Goal: Information Seeking & Learning: Learn about a topic

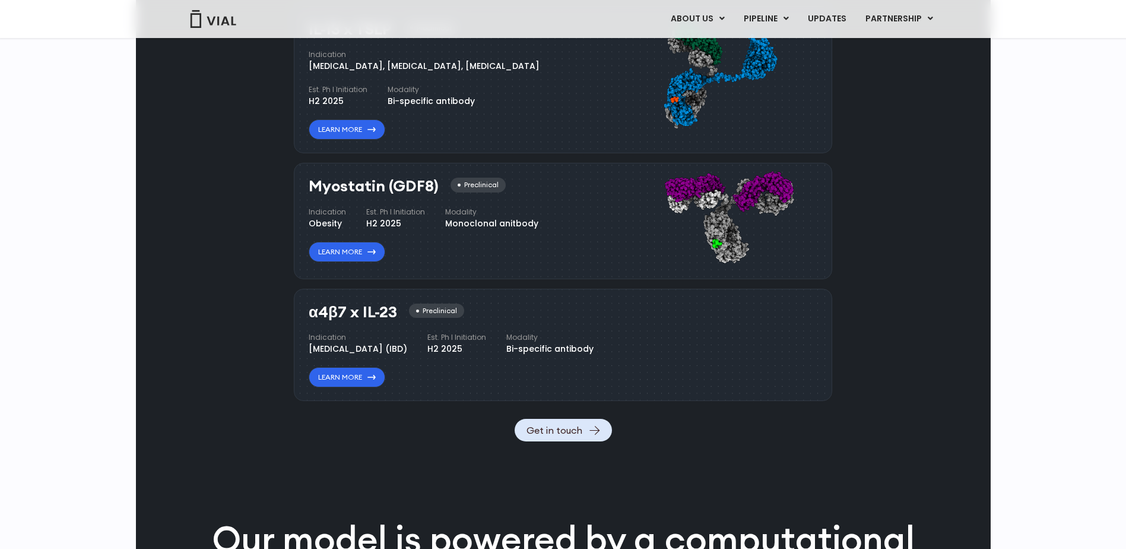
scroll to position [1224, 0]
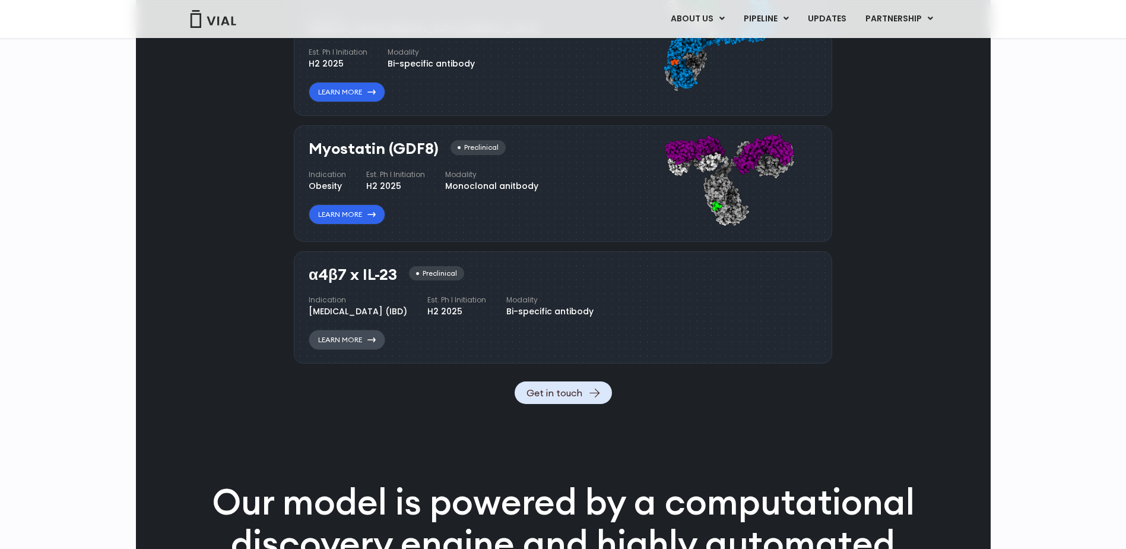
click at [355, 350] on link "Learn More" at bounding box center [347, 340] width 77 height 20
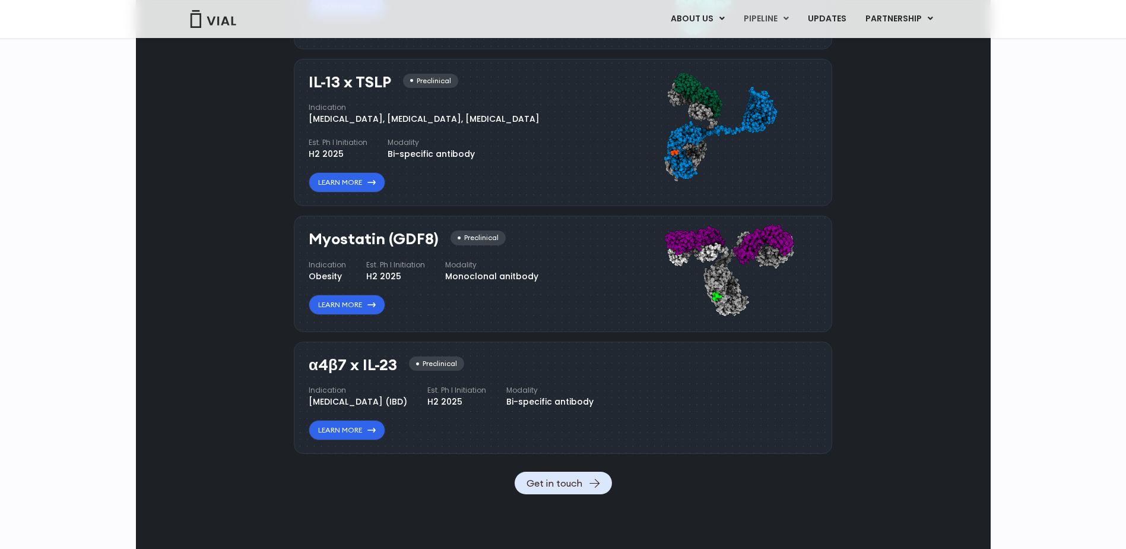
scroll to position [1075, 0]
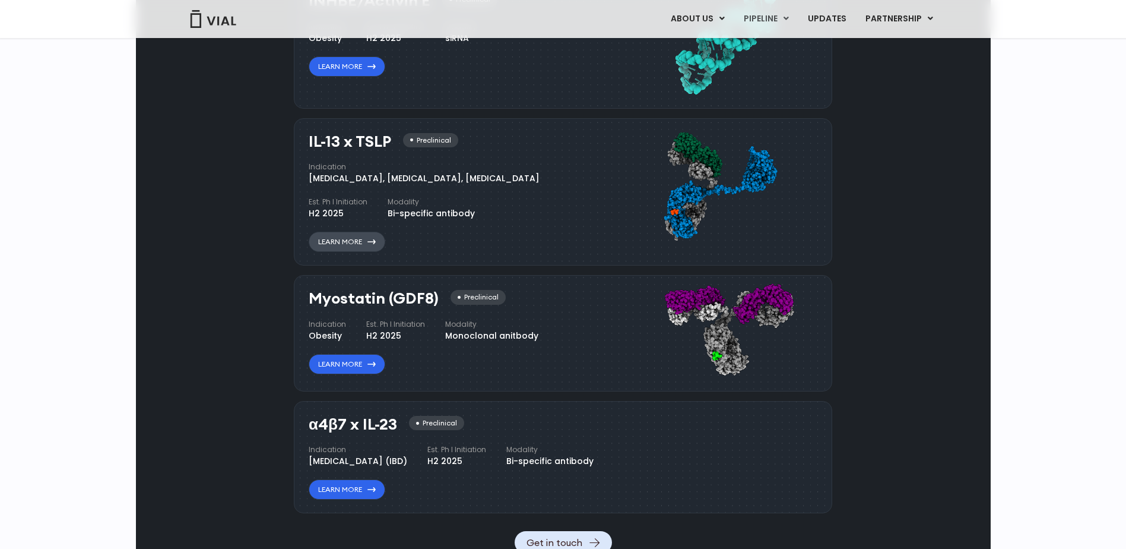
click at [357, 242] on link "Learn More" at bounding box center [347, 242] width 77 height 20
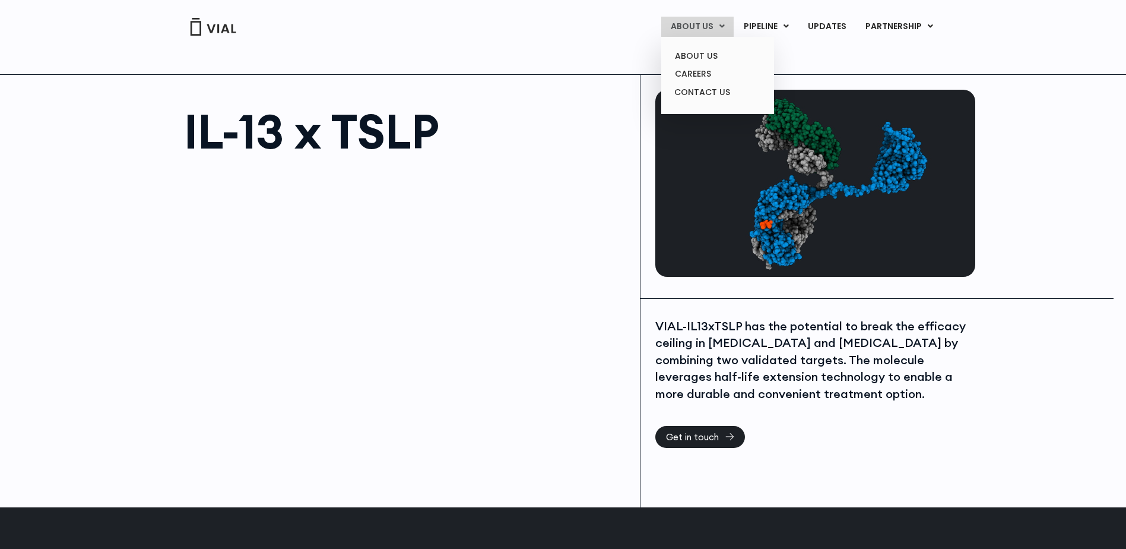
click at [694, 23] on link "ABOUT US" at bounding box center [697, 27] width 72 height 20
click at [690, 25] on link "ABOUT US" at bounding box center [697, 27] width 72 height 20
click at [690, 55] on link "ABOUT US" at bounding box center [718, 56] width 104 height 18
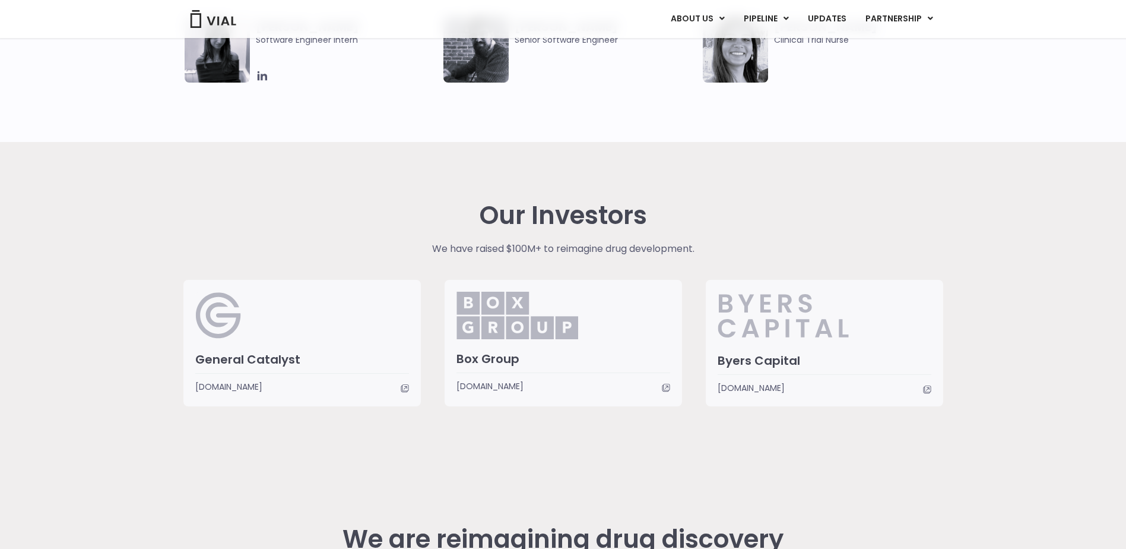
scroll to position [2932, 0]
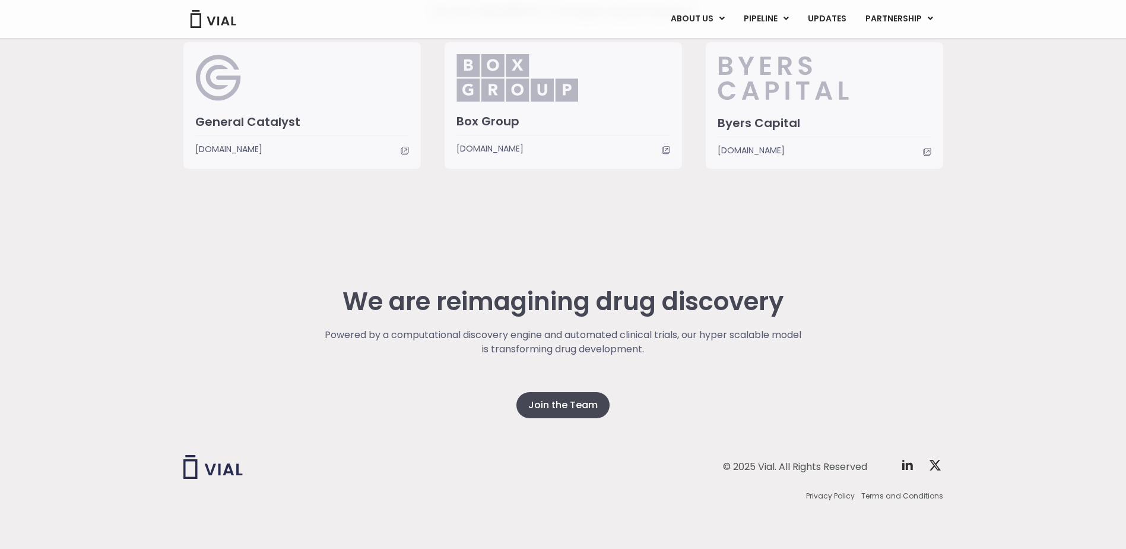
click at [576, 338] on p "Powered by a computational discovery engine and automated clinical trials, our …" at bounding box center [563, 342] width 480 height 28
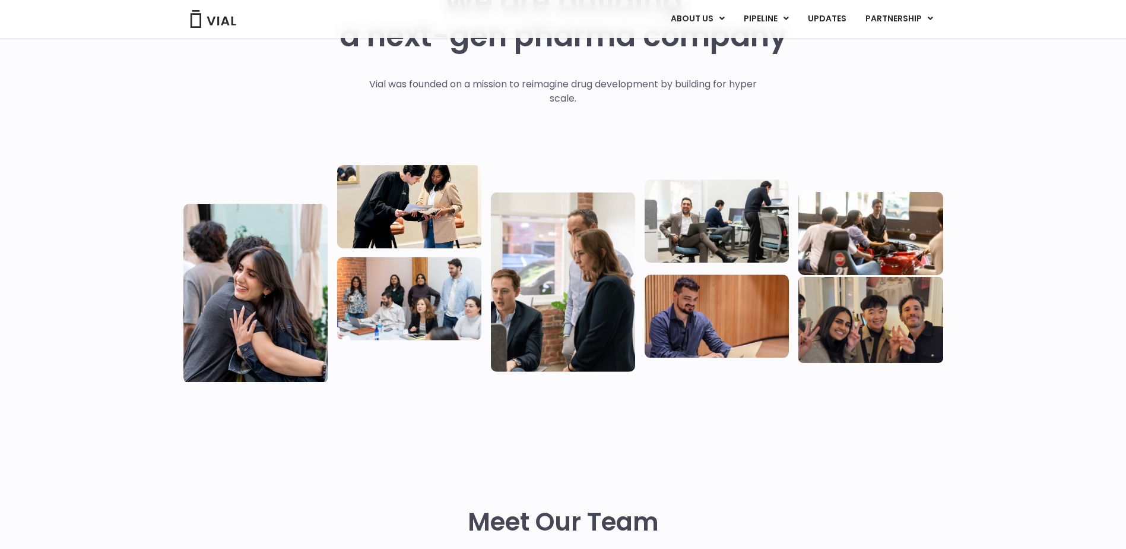
scroll to position [0, 0]
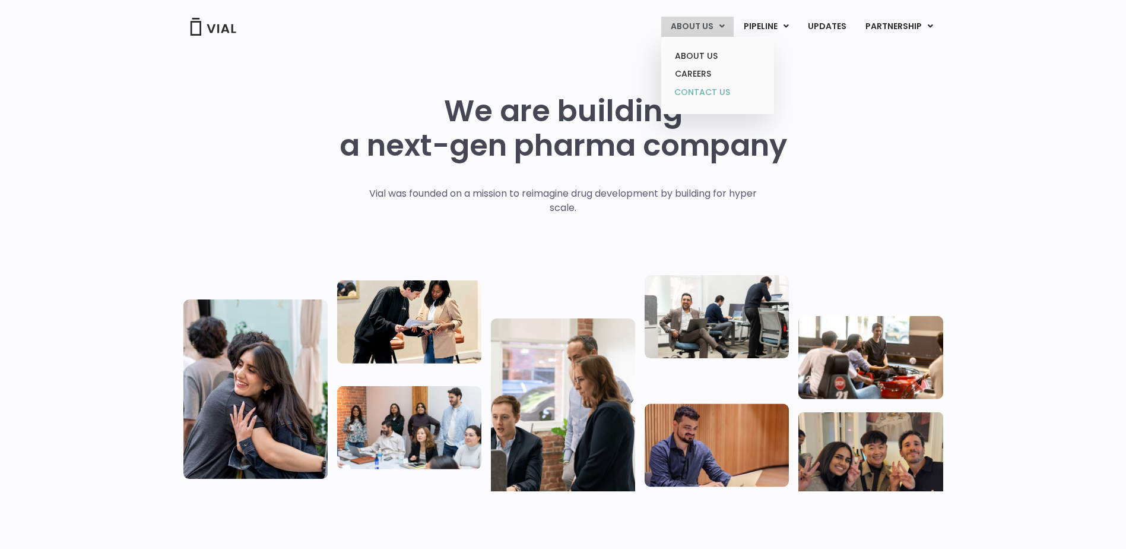
click at [693, 87] on link "CONTACT US" at bounding box center [718, 92] width 104 height 19
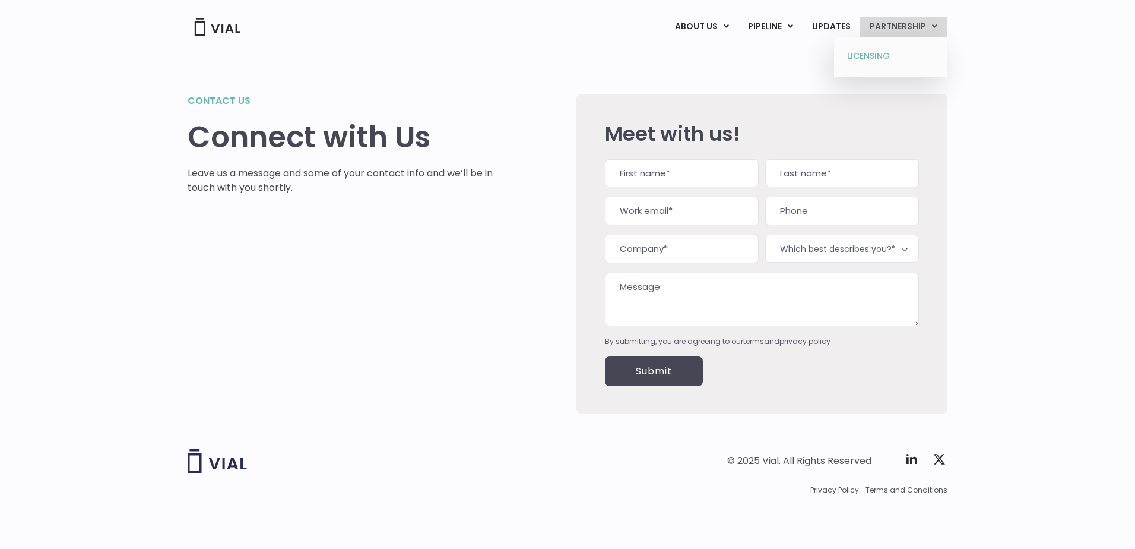
click at [856, 53] on link "LICENSING" at bounding box center [890, 56] width 104 height 19
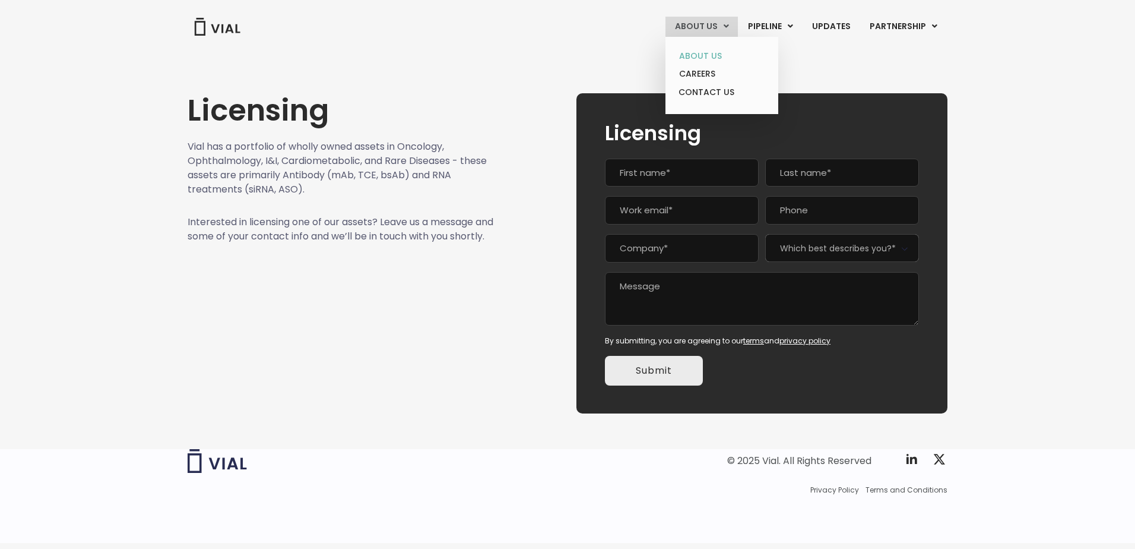
click at [703, 50] on link "ABOUT US" at bounding box center [722, 56] width 104 height 18
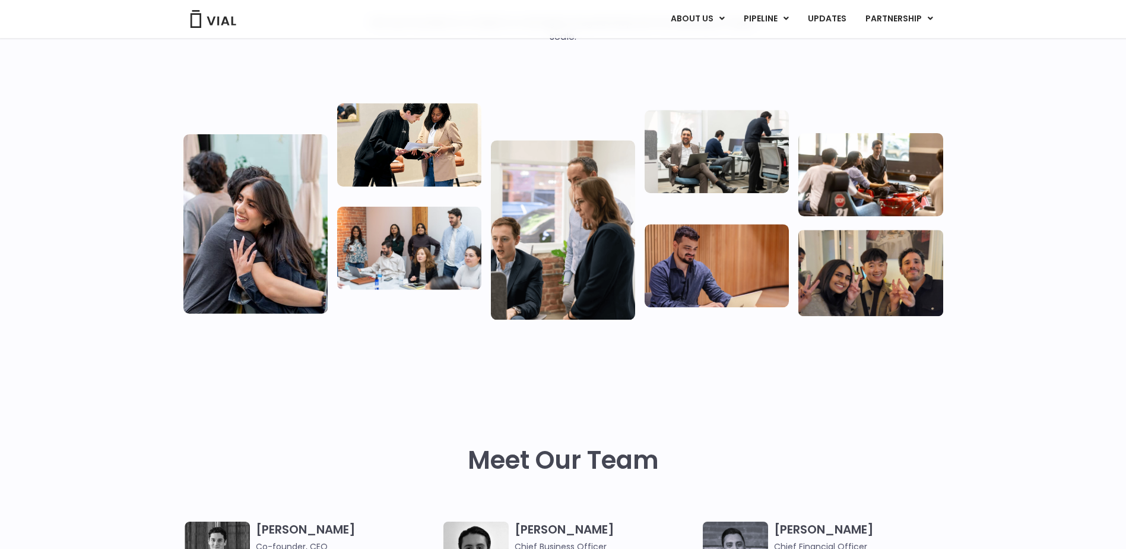
scroll to position [59, 0]
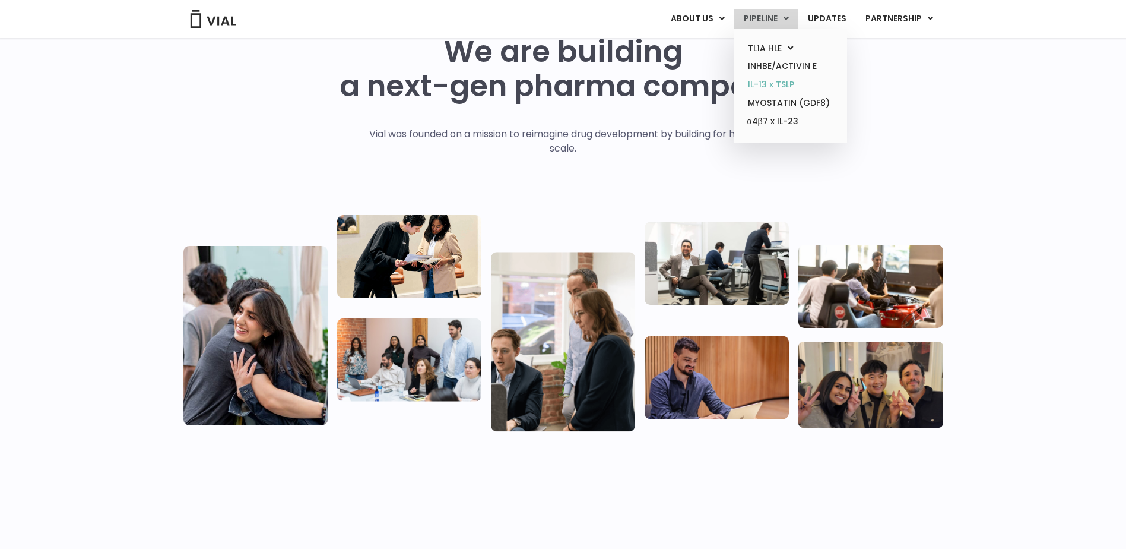
click at [780, 85] on link "IL-13 x TSLP" at bounding box center [791, 84] width 104 height 18
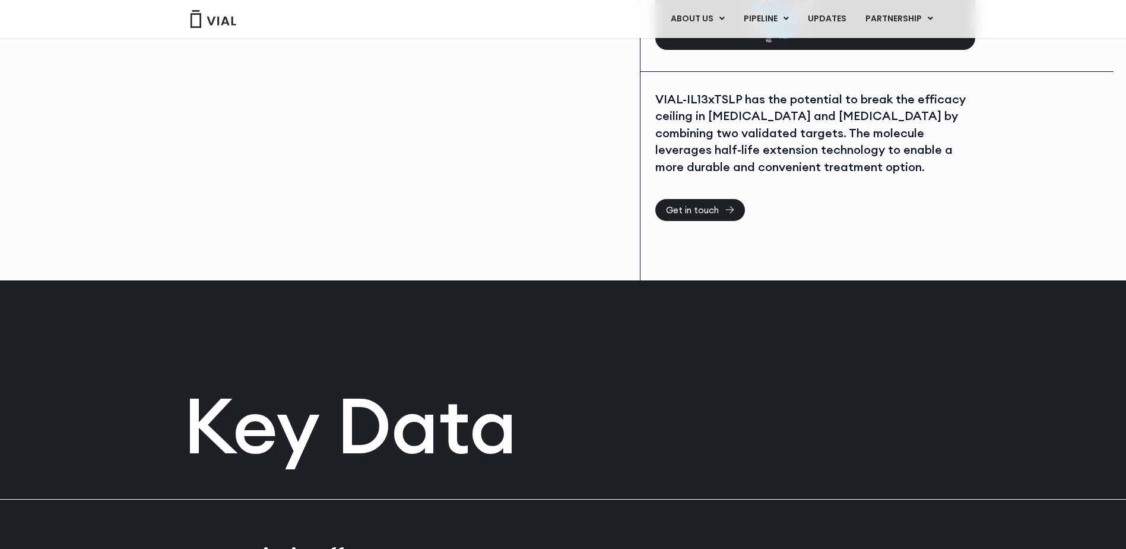
scroll to position [237, 0]
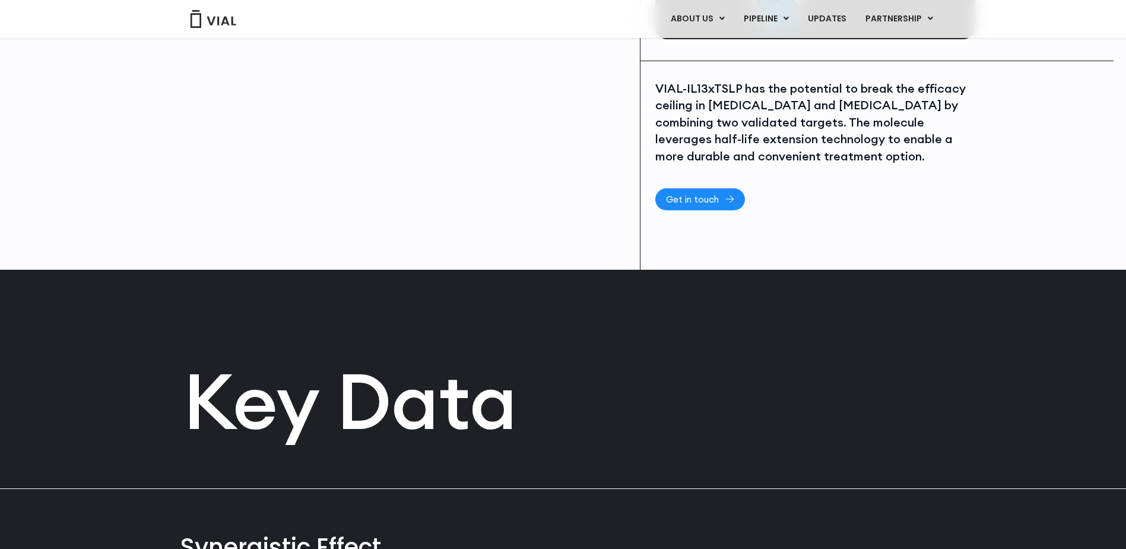
click at [718, 197] on span "Get in touch" at bounding box center [692, 199] width 53 height 9
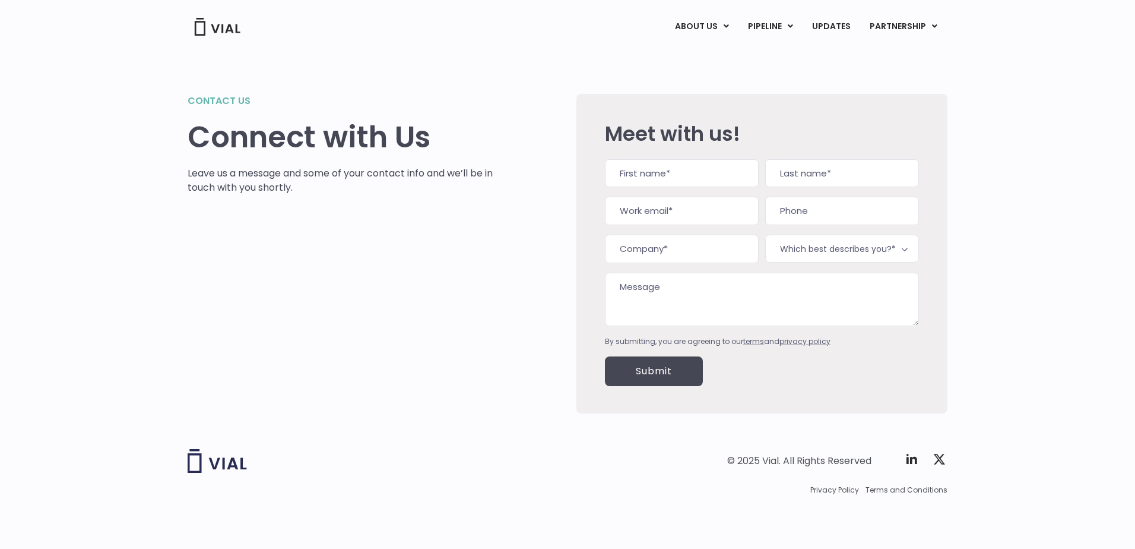
click at [348, 267] on div "Contact us Connect with Us Leave us a message and some of your contact info and…" at bounding box center [341, 253] width 306 height 319
